Goal: Communication & Community: Connect with others

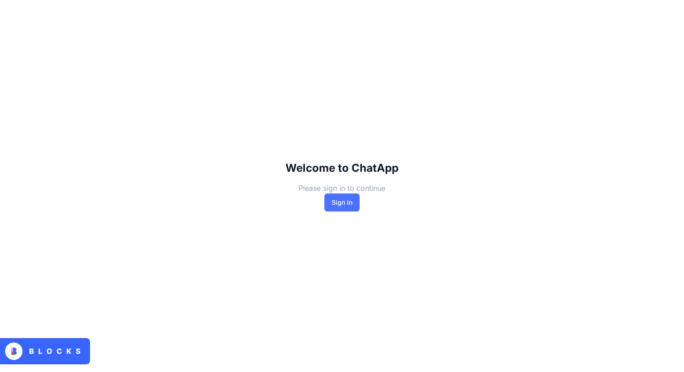
click at [344, 203] on button "Sign In" at bounding box center [341, 202] width 35 height 18
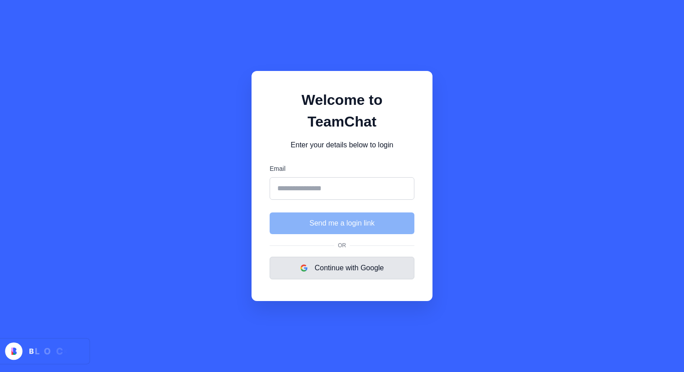
click at [333, 273] on button "Continue with Google" at bounding box center [341, 268] width 145 height 23
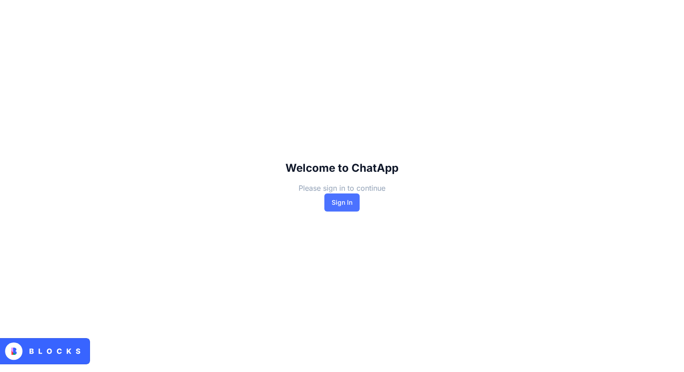
click at [346, 207] on button "Sign In" at bounding box center [341, 202] width 35 height 18
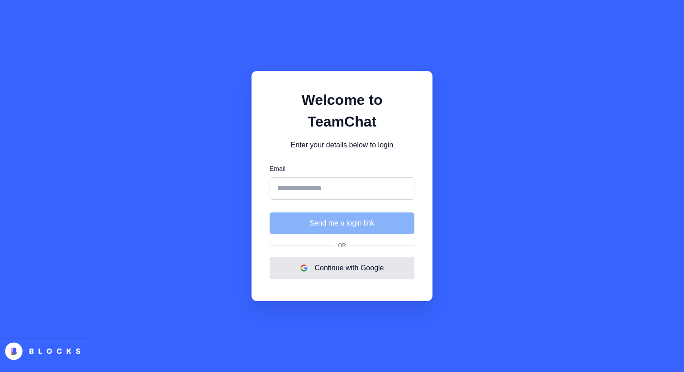
click at [341, 268] on button "Continue with Google" at bounding box center [341, 268] width 145 height 23
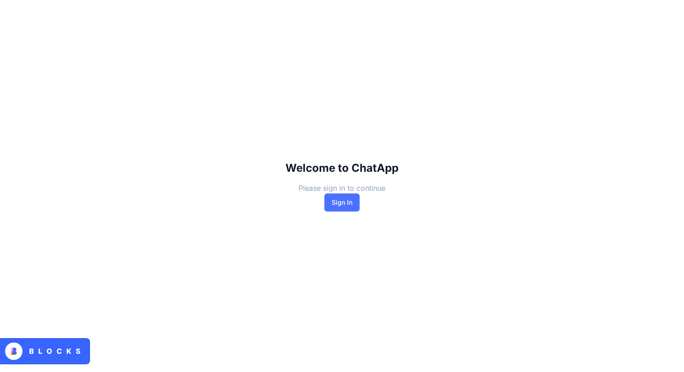
click at [340, 203] on button "Sign In" at bounding box center [341, 202] width 35 height 18
